Goal: Information Seeking & Learning: Learn about a topic

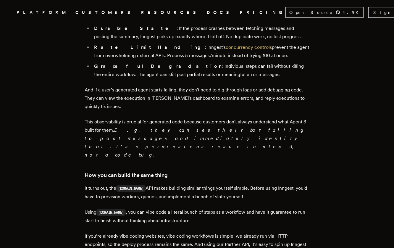
scroll to position [803, 0]
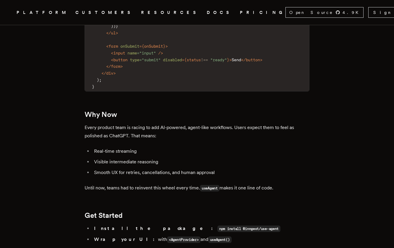
scroll to position [1057, 0]
